Goal: Information Seeking & Learning: Learn about a topic

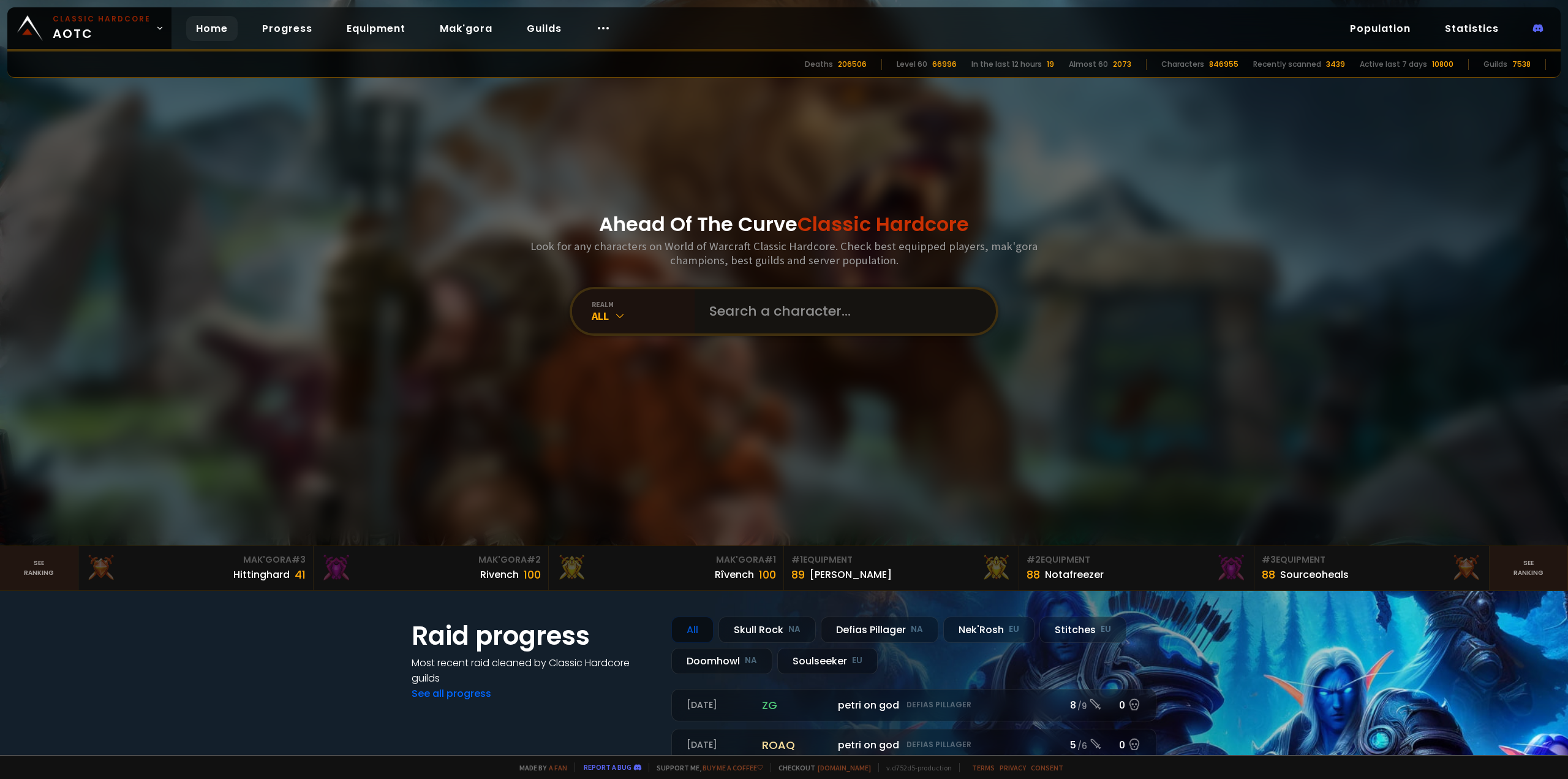
drag, startPoint x: 0, startPoint y: 0, endPoint x: 763, endPoint y: 317, distance: 826.2
click at [763, 317] on input "text" at bounding box center [841, 311] width 279 height 44
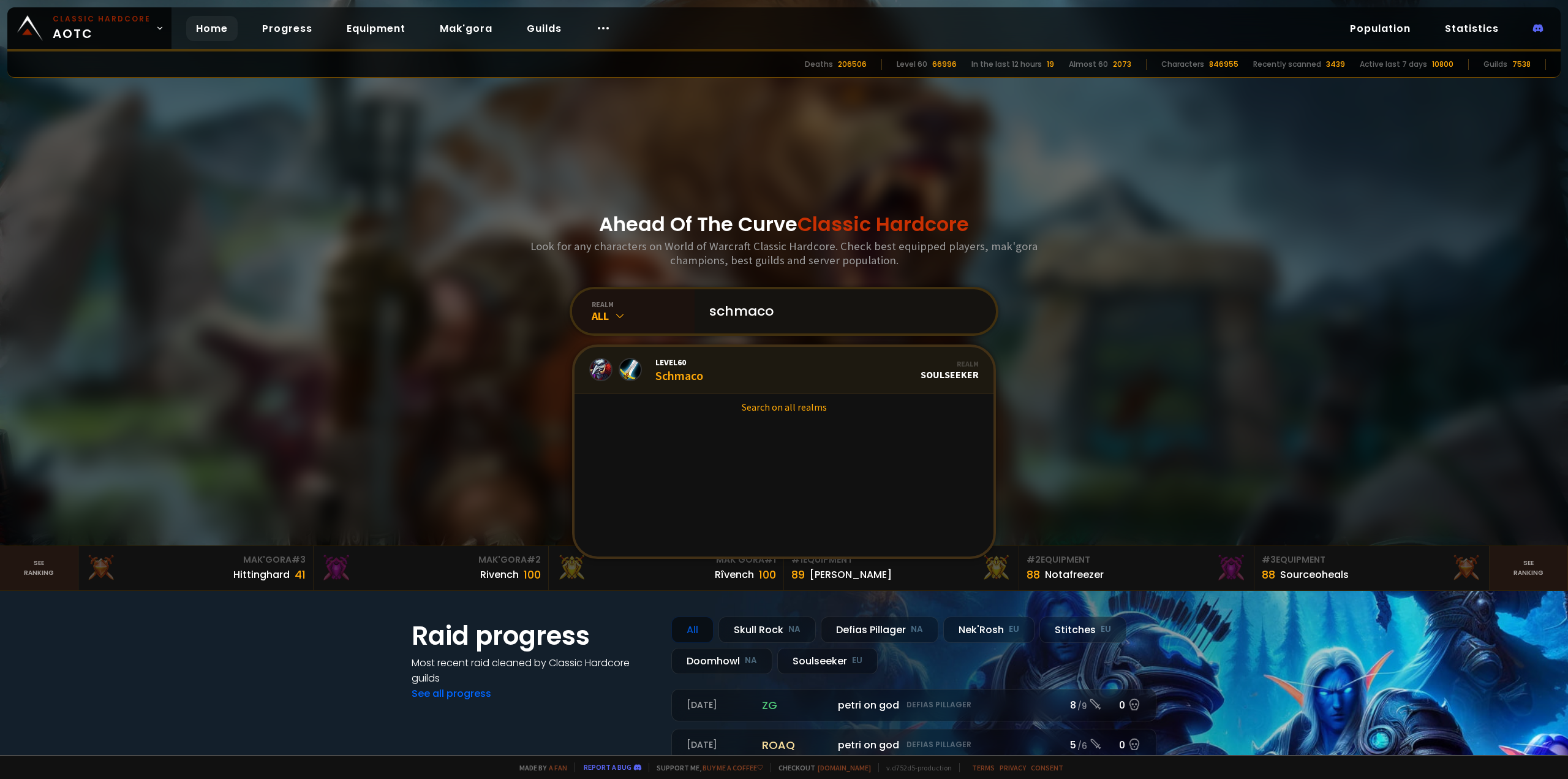
type input "schmaco"
click at [771, 362] on link "Level 60 Schmaco Realm Soulseeker" at bounding box center [783, 370] width 419 height 46
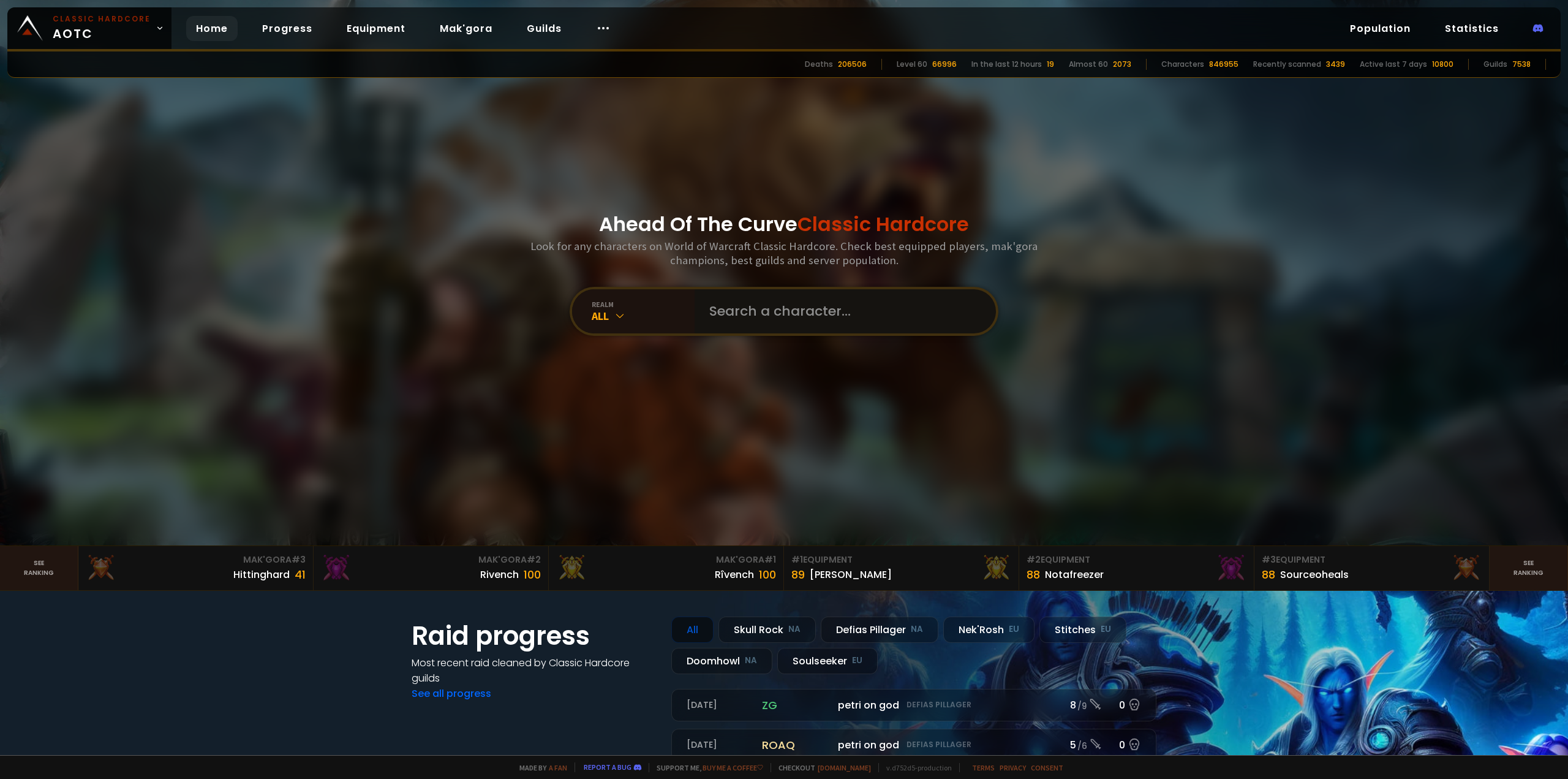
click at [746, 299] on input "text" at bounding box center [841, 311] width 279 height 44
click at [520, 24] on link "Guilds" at bounding box center [545, 28] width 55 height 25
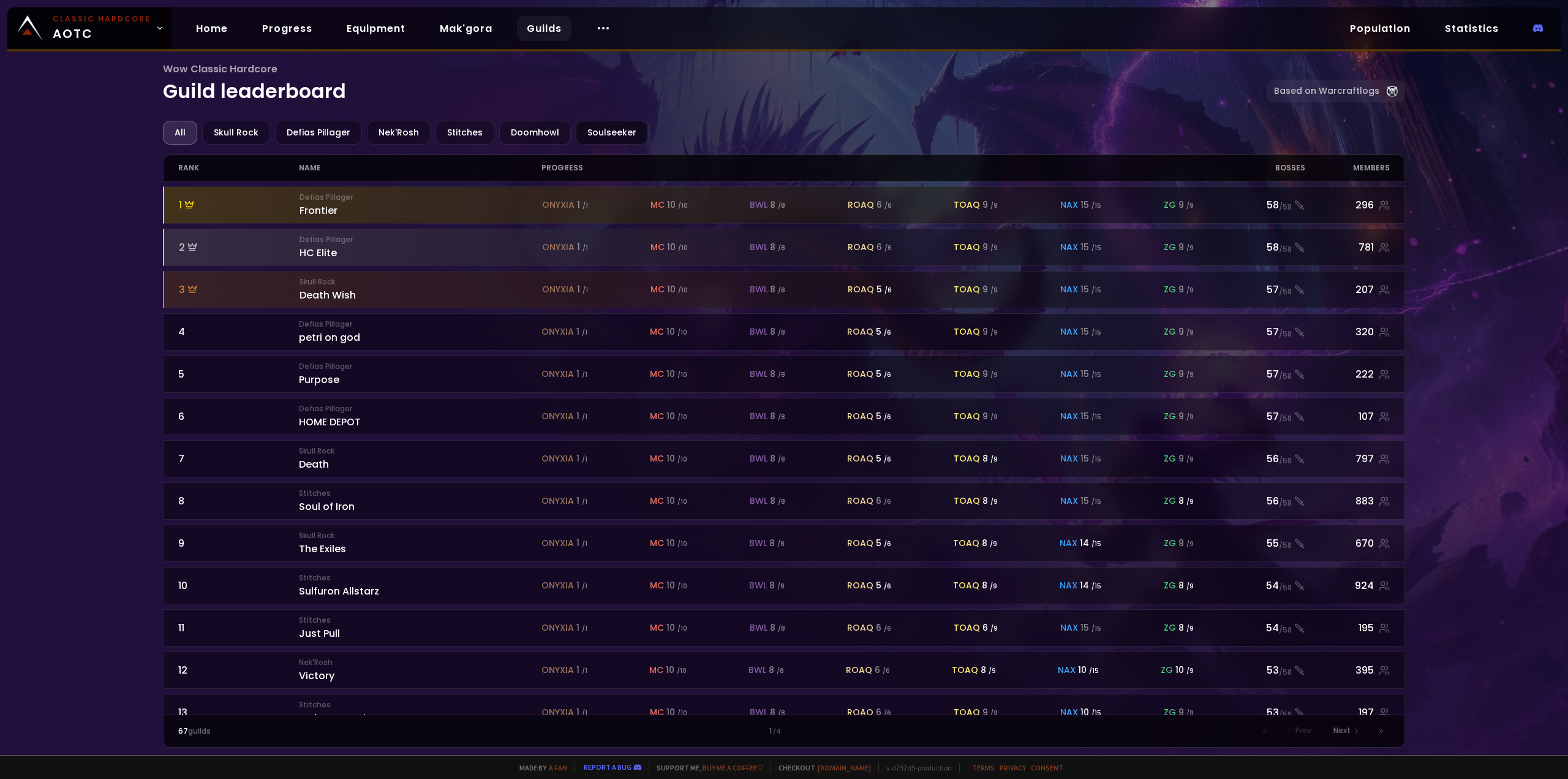
click at [610, 127] on div "Soulseeker" at bounding box center [612, 132] width 72 height 24
click at [208, 30] on link "Home" at bounding box center [212, 28] width 52 height 25
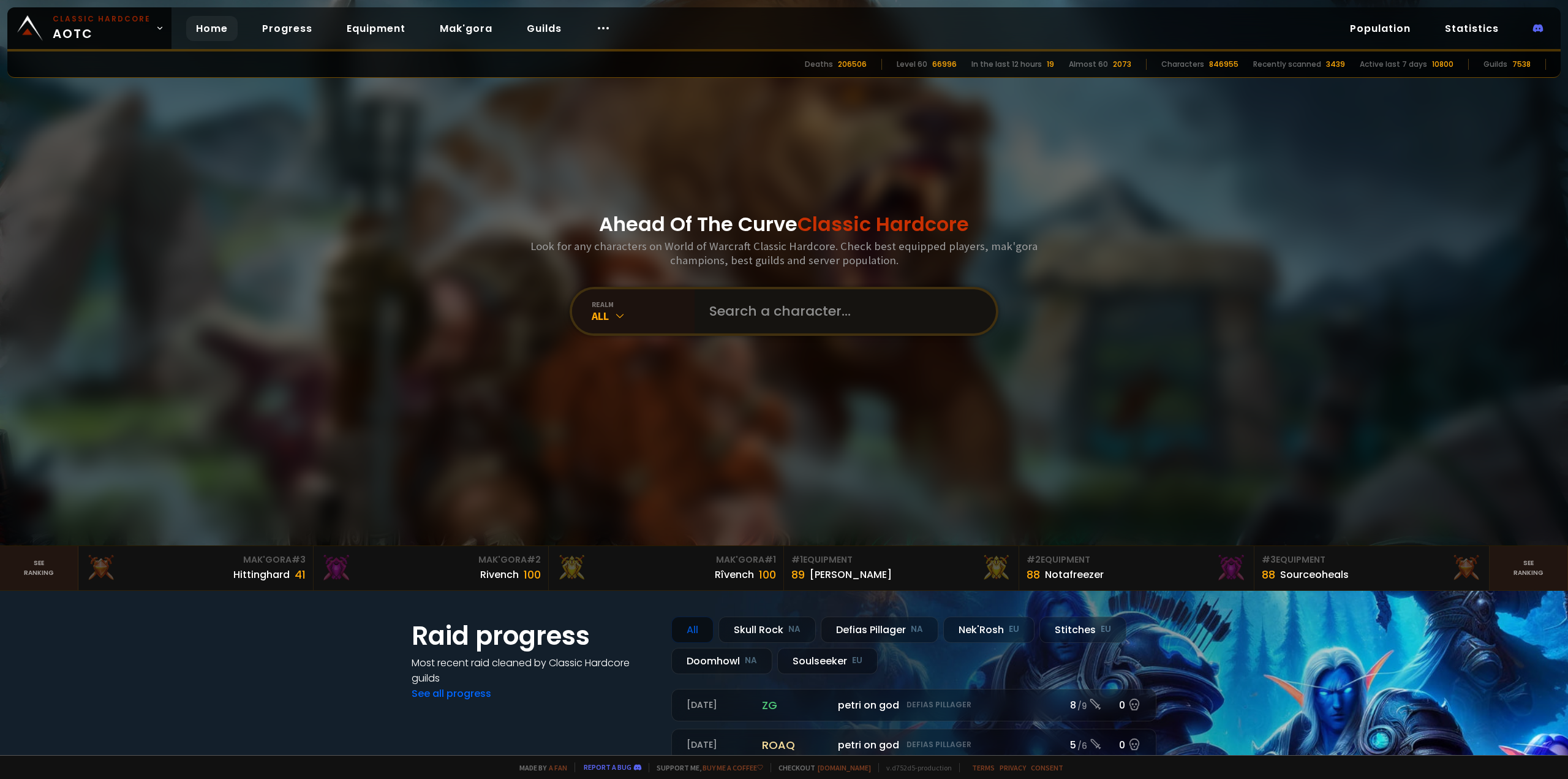
click at [800, 289] on input "text" at bounding box center [841, 311] width 279 height 44
type input "Moozempic"
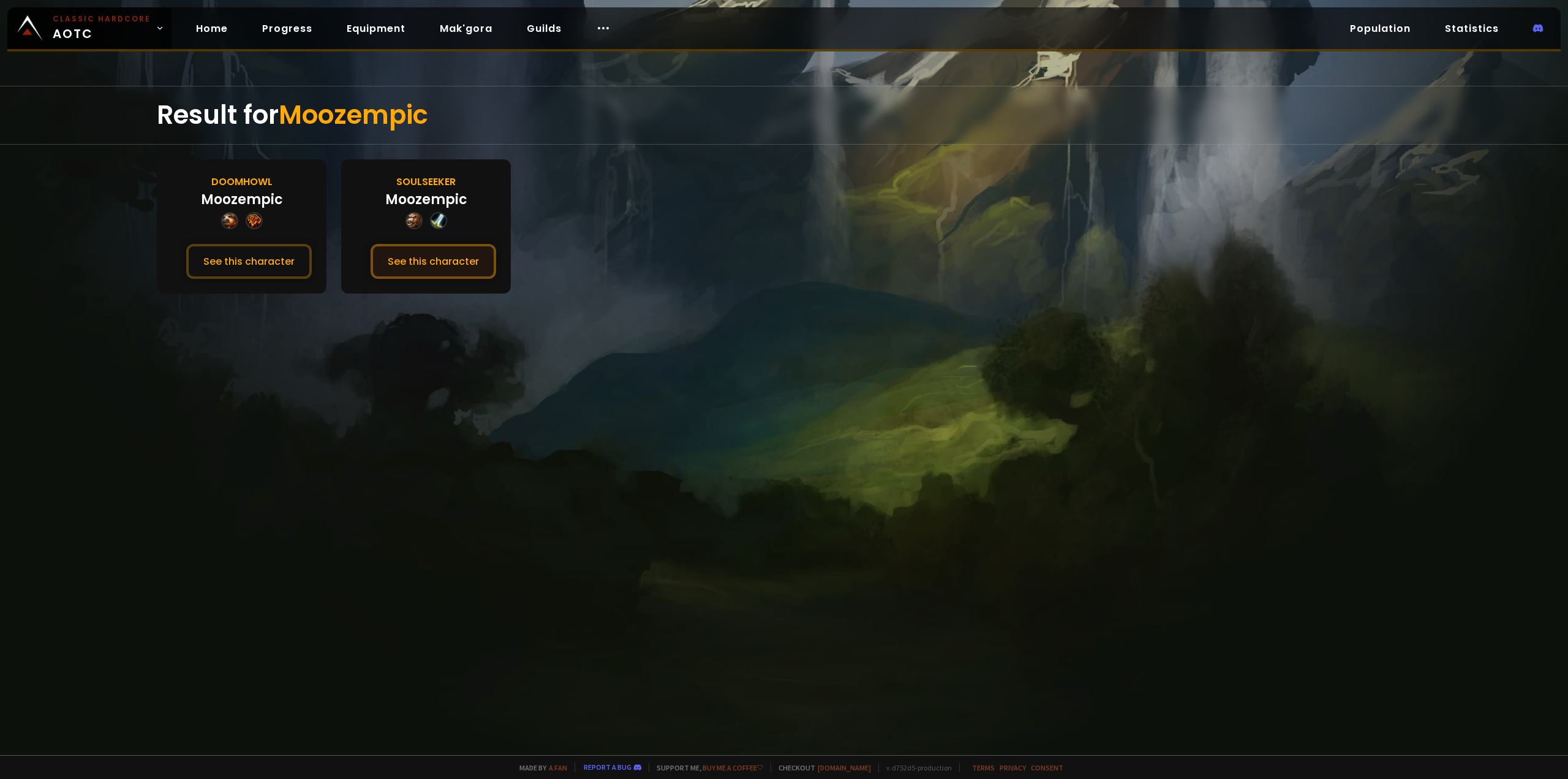
click at [415, 268] on button "See this character" at bounding box center [433, 261] width 125 height 35
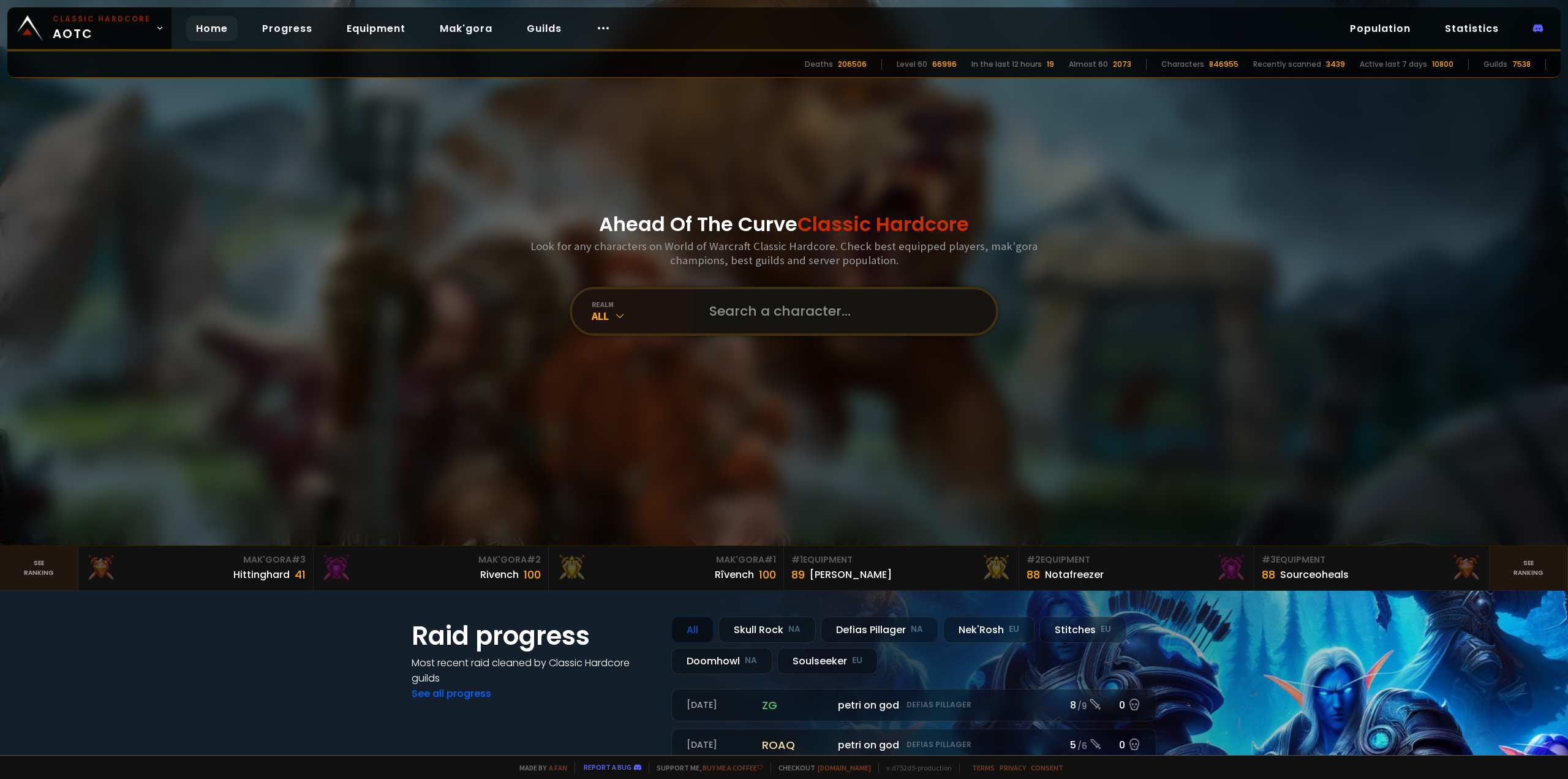
click at [764, 323] on input "text" at bounding box center [841, 311] width 279 height 44
type input "Balansatetas"
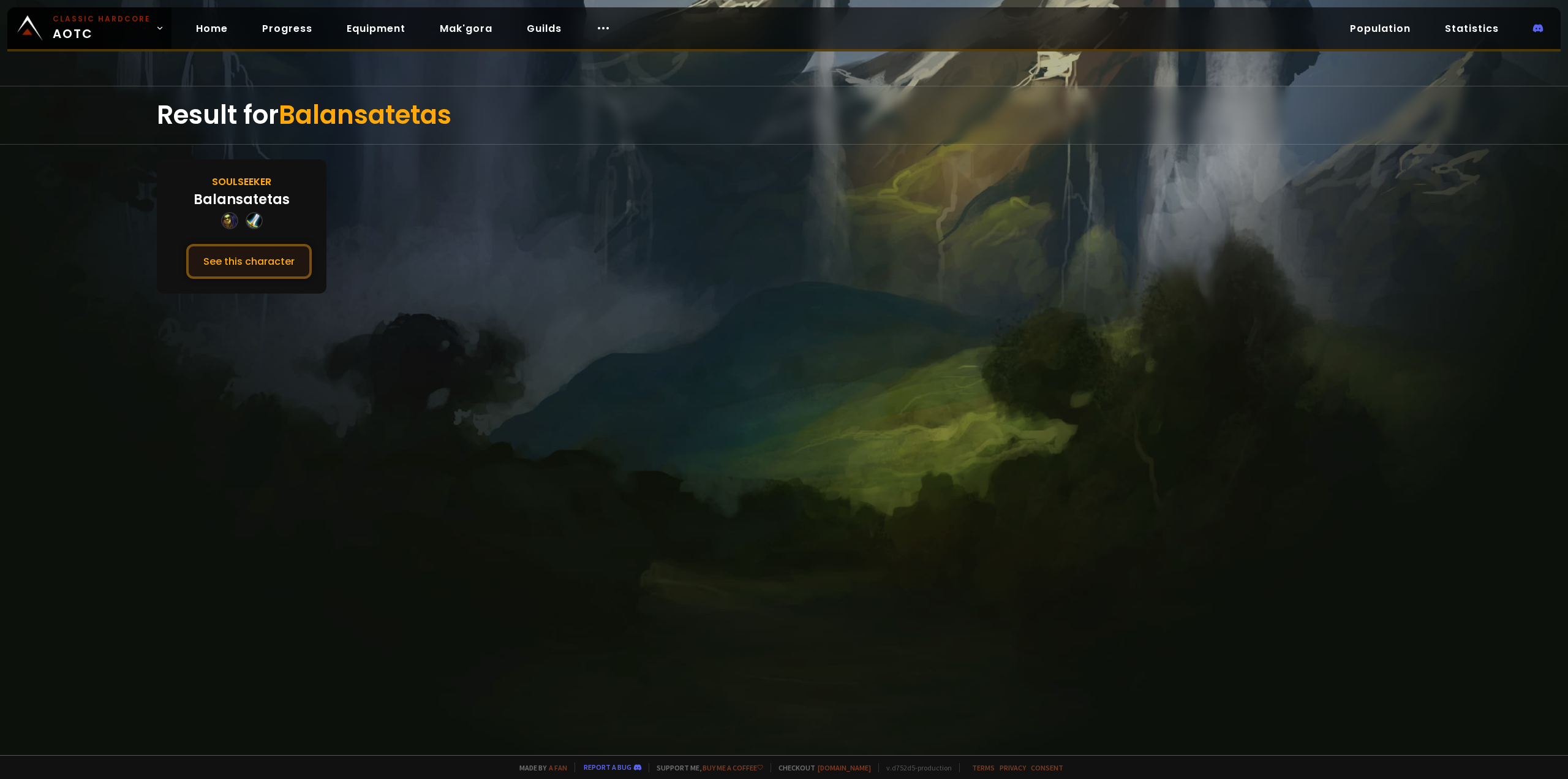
click at [264, 256] on button "See this character" at bounding box center [249, 261] width 125 height 35
click at [206, 26] on link "Home" at bounding box center [212, 28] width 52 height 25
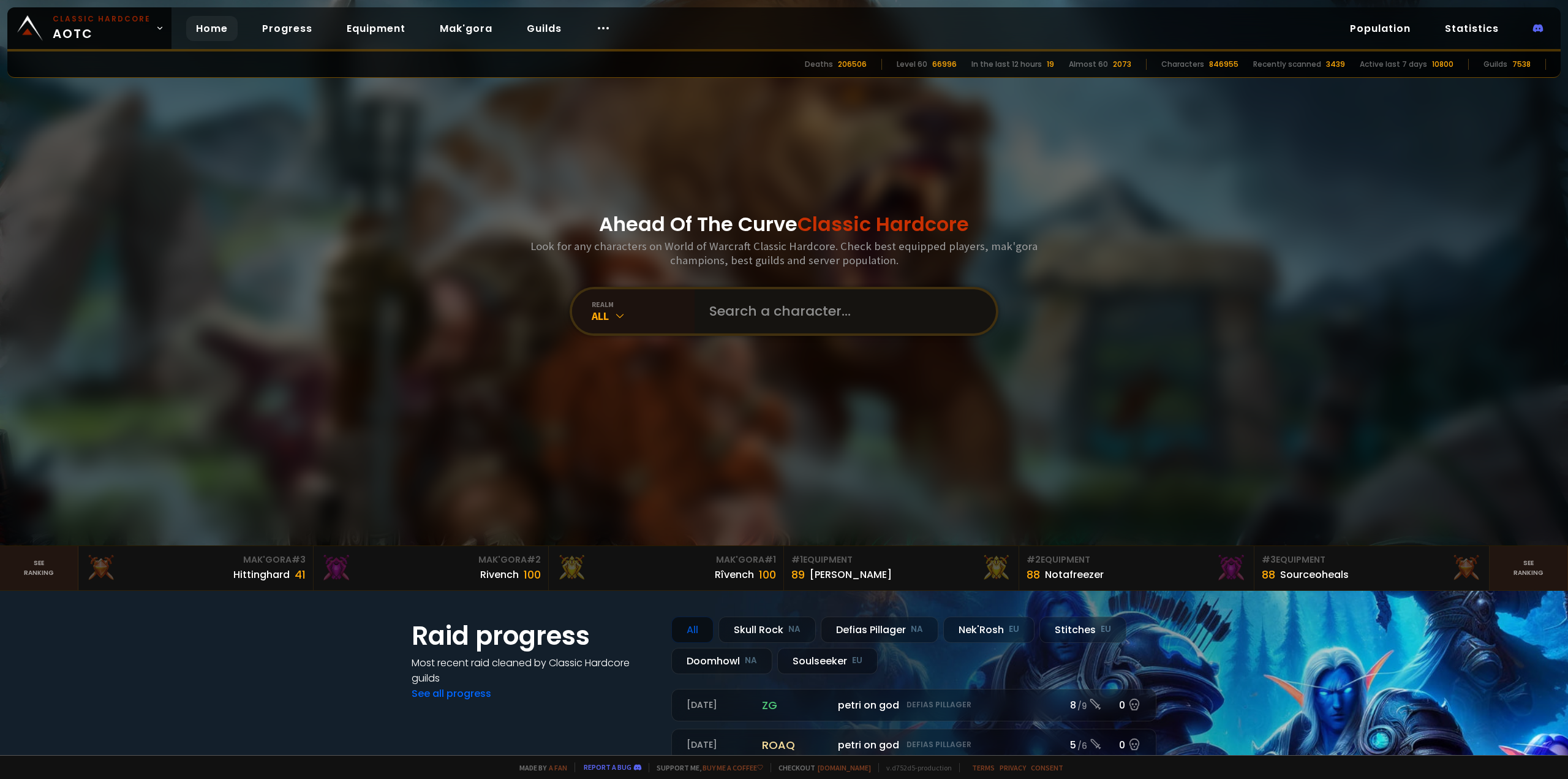
click at [743, 305] on input "text" at bounding box center [841, 311] width 279 height 44
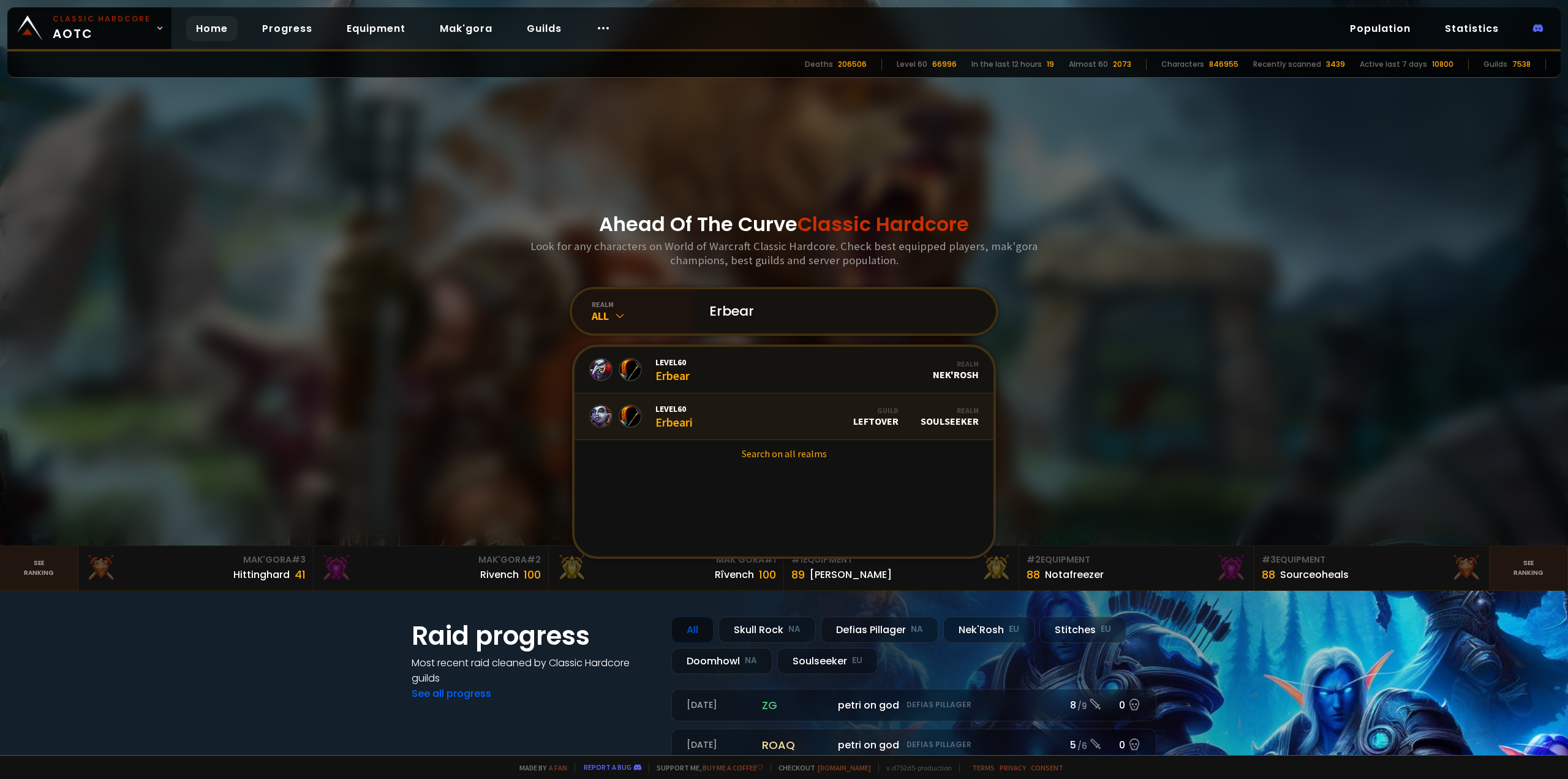
type input "Erbear"
click at [720, 413] on link "Level 60 Erbeari Guild LEFTOVER Realm Soulseeker" at bounding box center [783, 416] width 419 height 46
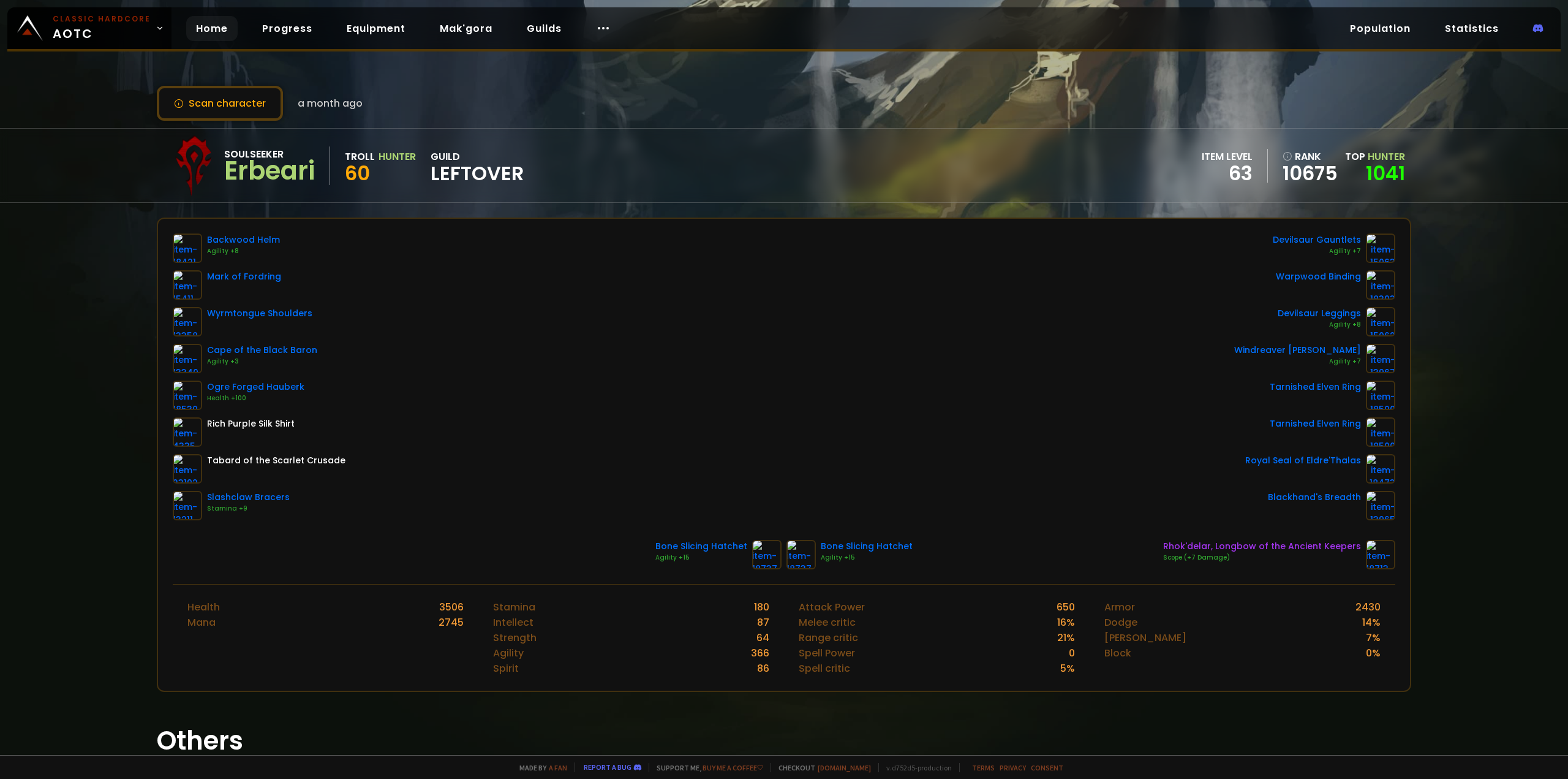
click at [213, 24] on link "Home" at bounding box center [212, 28] width 52 height 25
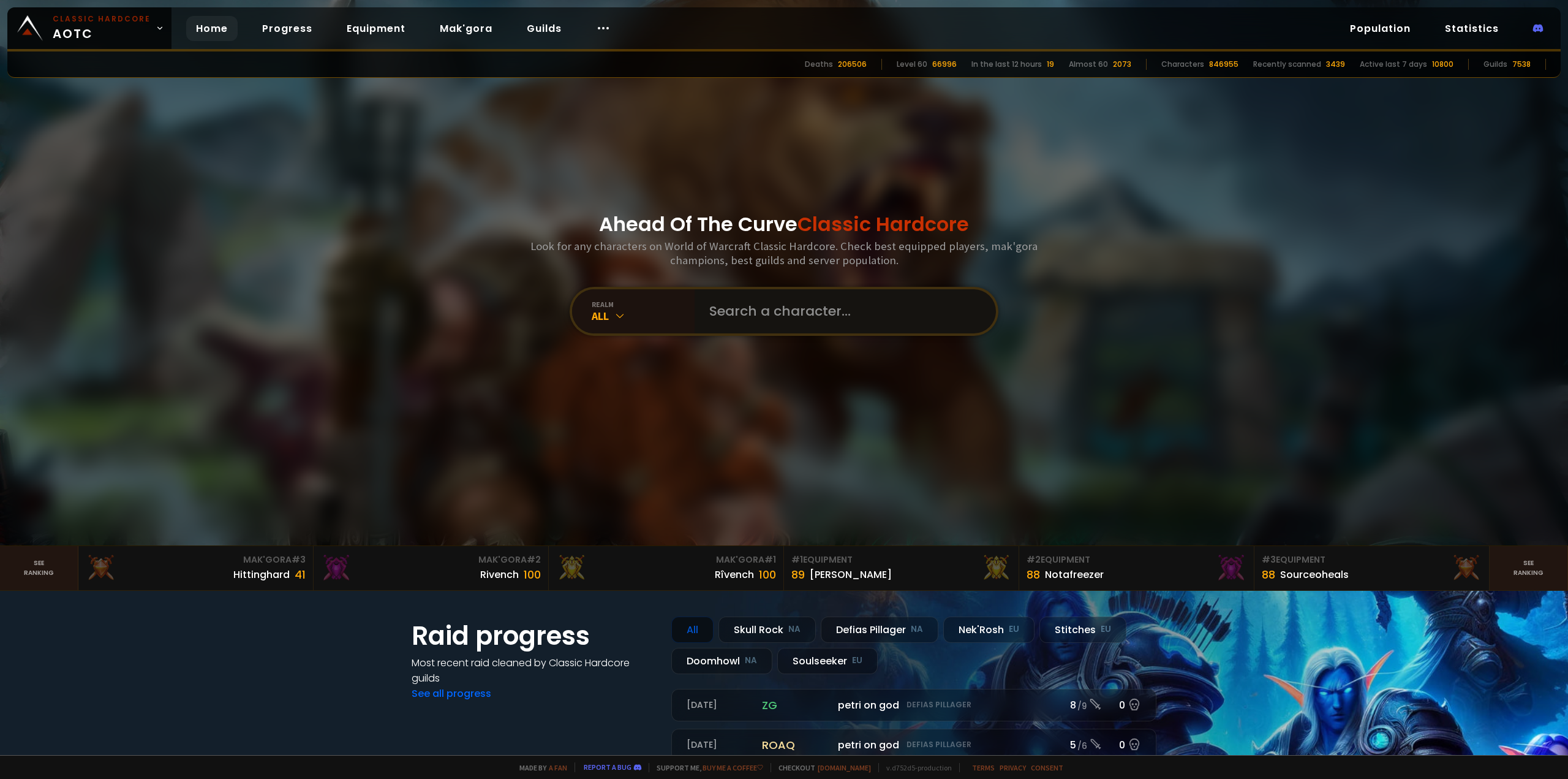
click at [808, 302] on input "text" at bounding box center [841, 311] width 279 height 44
type input "Erbear"
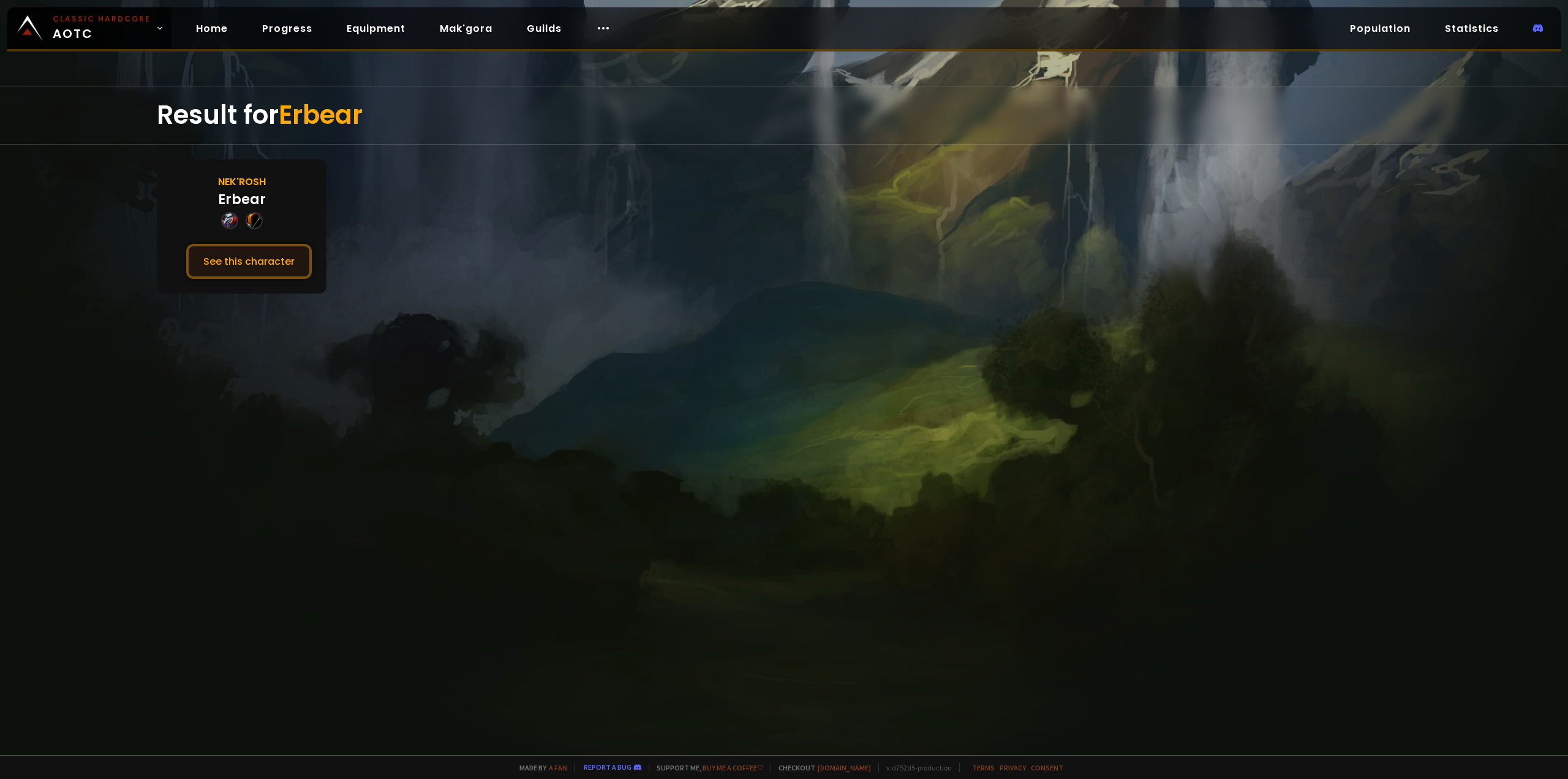
click at [279, 269] on button "See this character" at bounding box center [249, 261] width 125 height 35
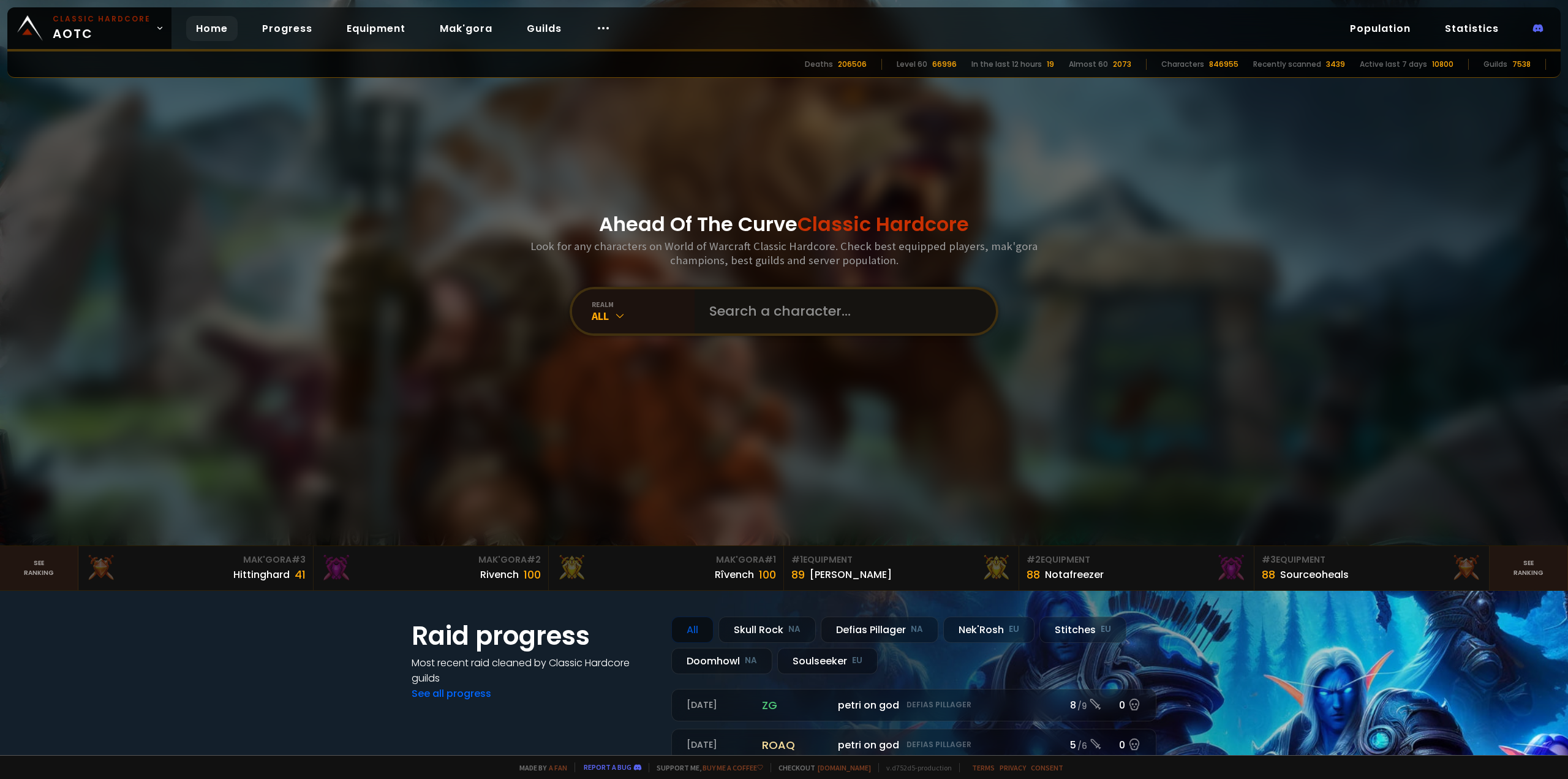
click at [784, 308] on input "text" at bounding box center [841, 311] width 279 height 44
click at [531, 29] on link "Guilds" at bounding box center [545, 28] width 55 height 25
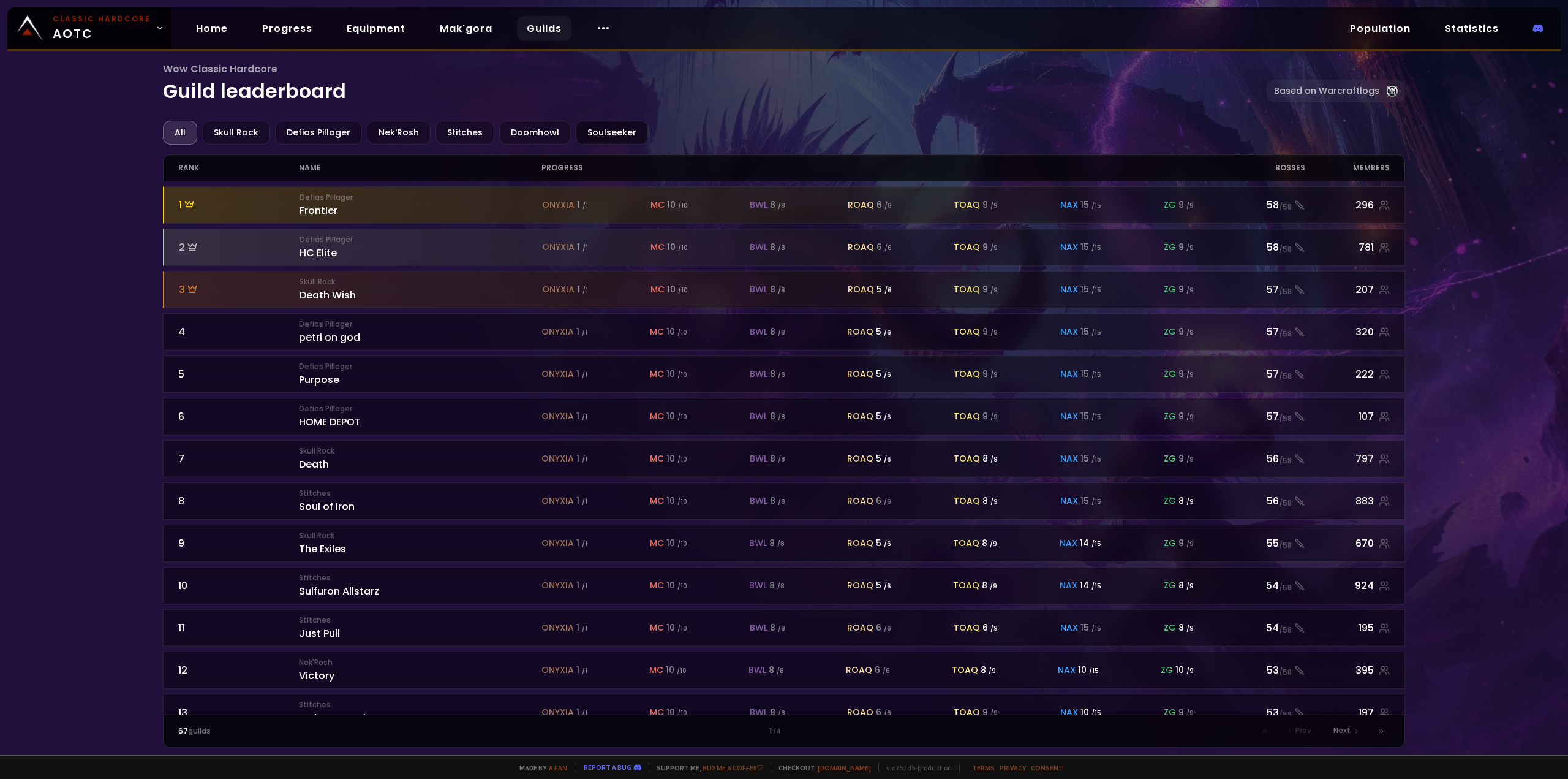
click at [599, 128] on div "Soulseeker" at bounding box center [612, 132] width 72 height 24
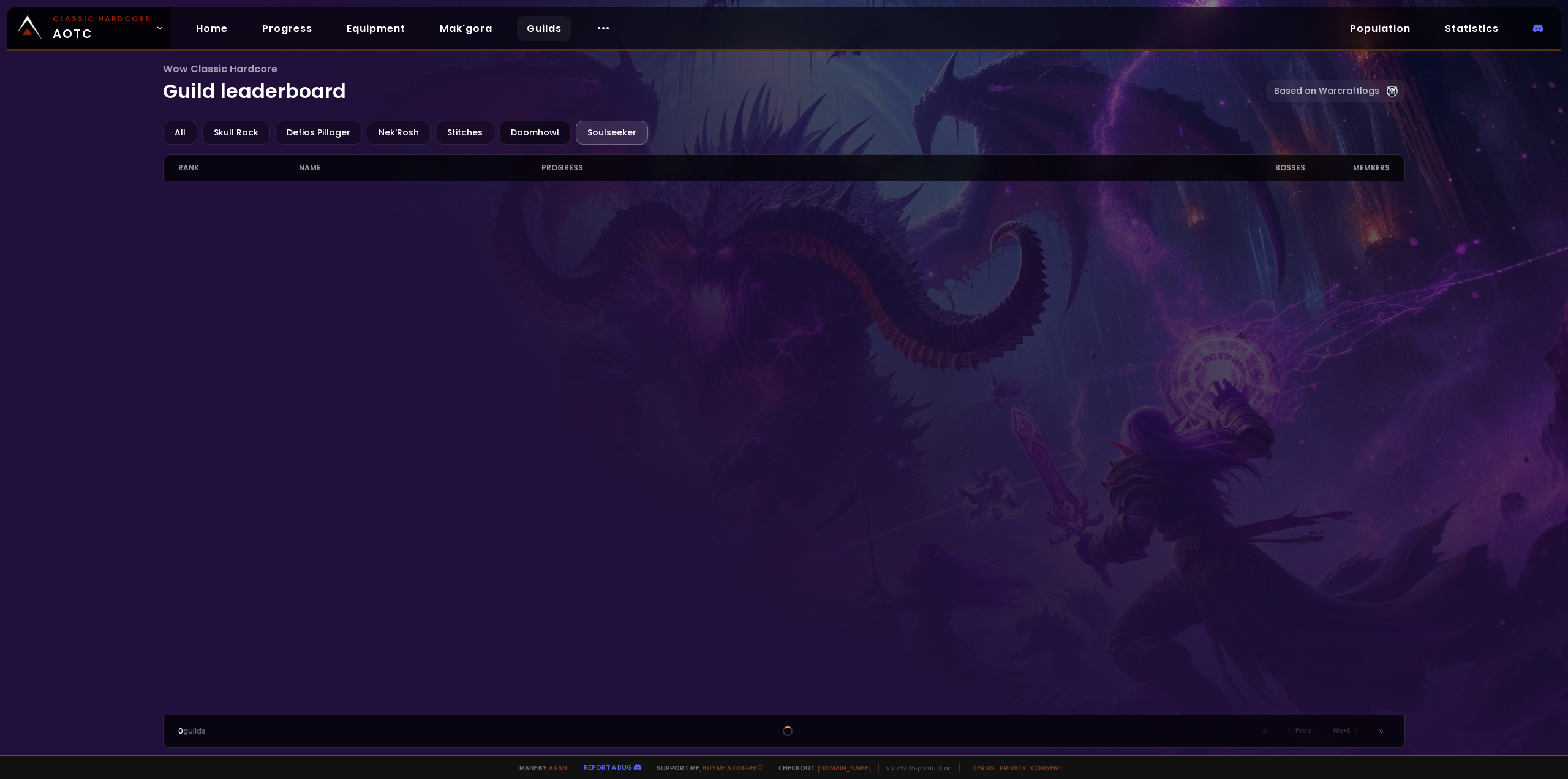
click at [516, 134] on div "Doomhowl" at bounding box center [535, 132] width 72 height 24
click at [602, 131] on div "Soulseeker" at bounding box center [612, 132] width 72 height 24
click at [464, 30] on link "Mak'gora" at bounding box center [466, 28] width 72 height 25
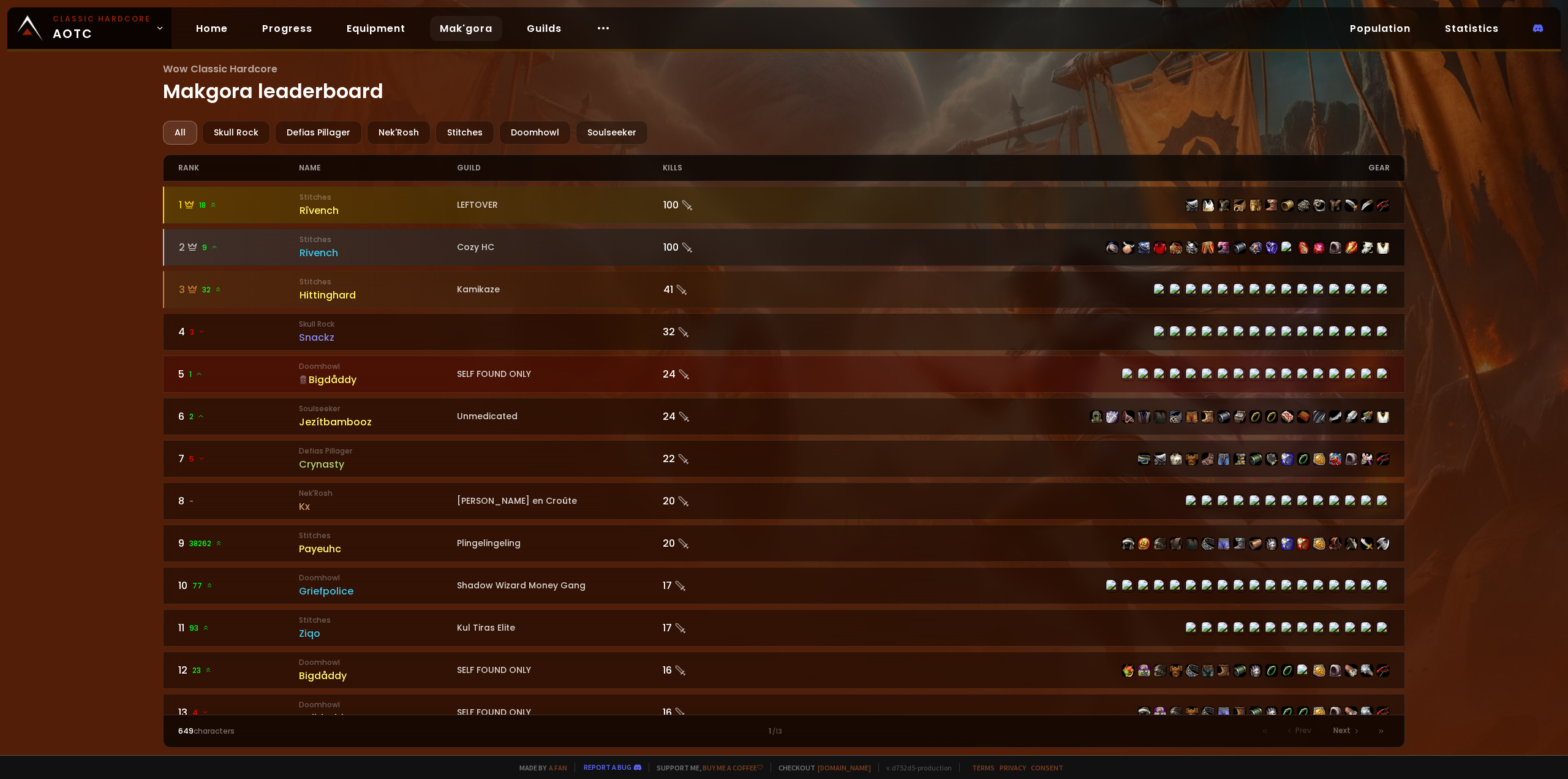
click at [591, 241] on div "Cozy HC" at bounding box center [559, 247] width 206 height 13
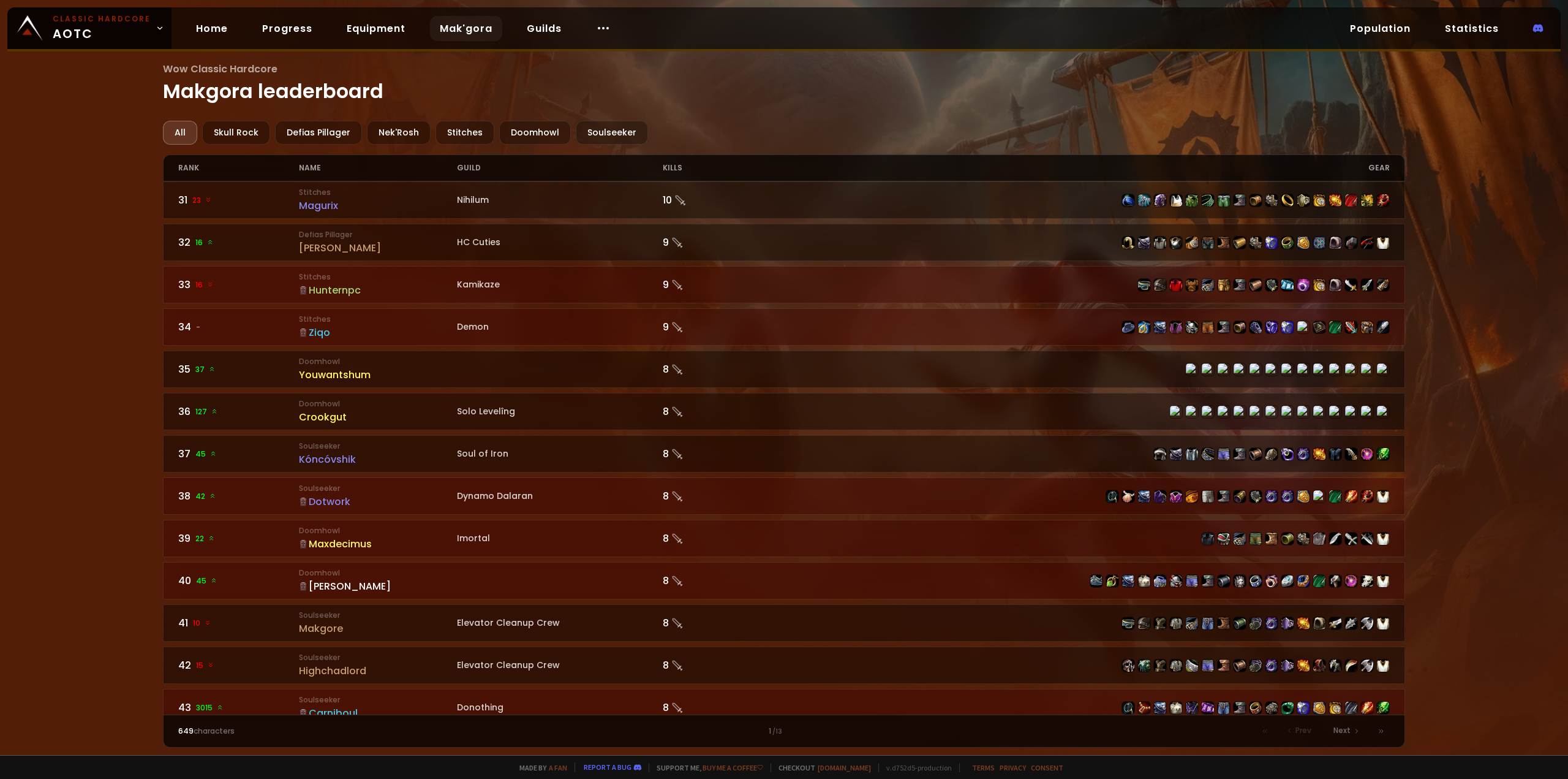
scroll to position [1348, 0]
